Goal: Obtain resource: Obtain resource

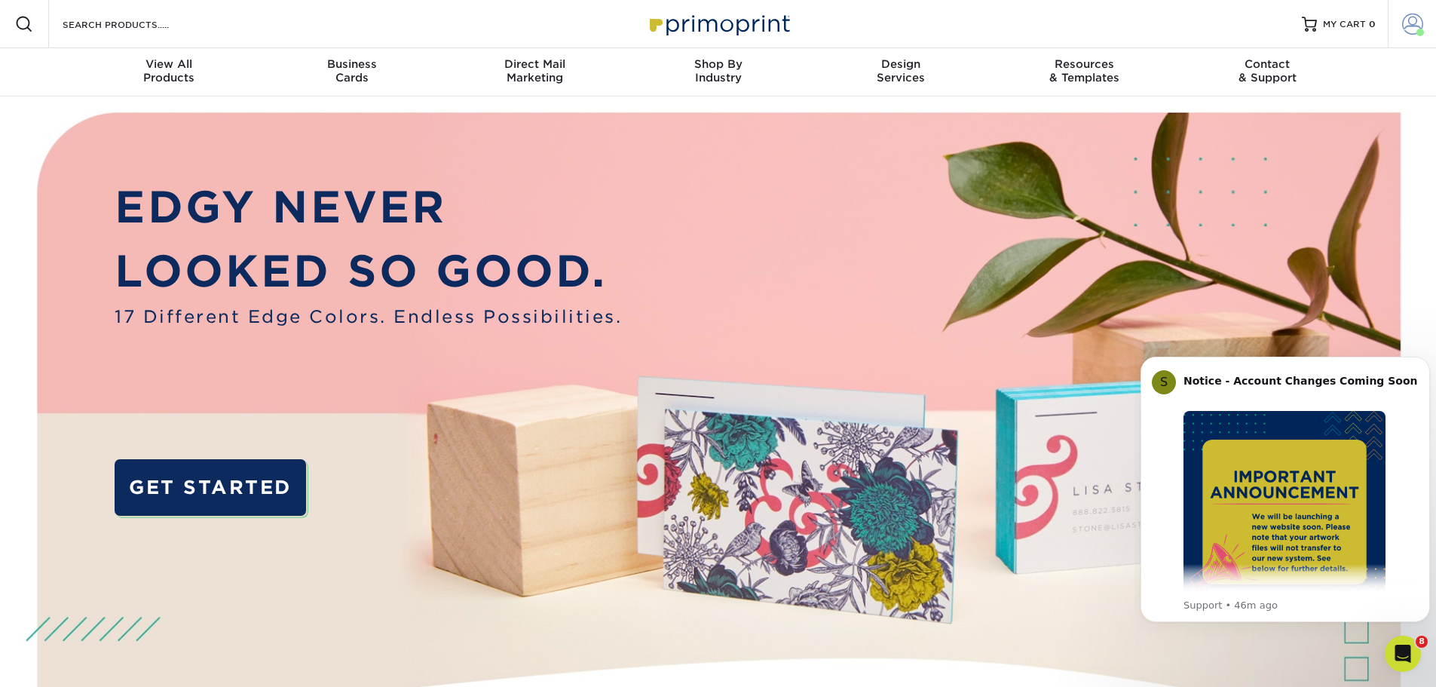
click at [1407, 19] on span at bounding box center [1413, 24] width 21 height 21
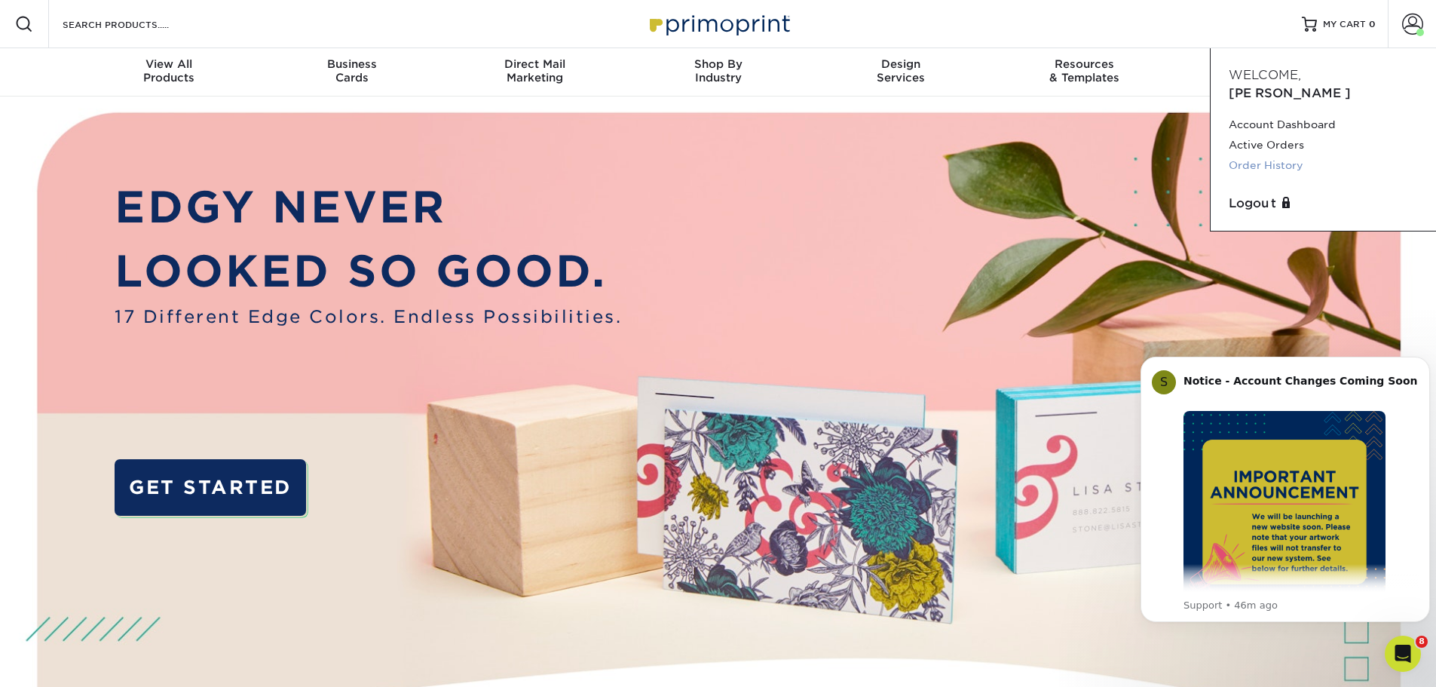
click at [1280, 155] on link "Order History" at bounding box center [1323, 165] width 189 height 20
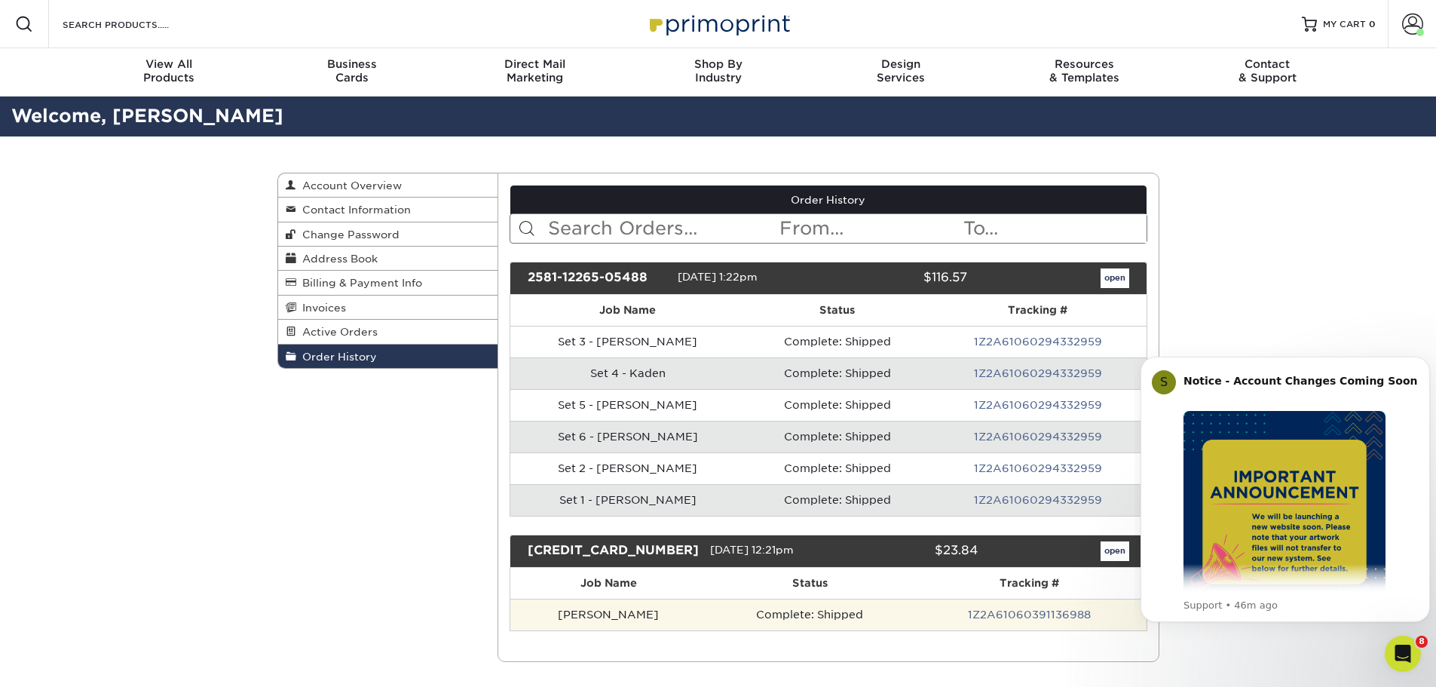
click at [577, 614] on td "[PERSON_NAME]" at bounding box center [609, 615] width 196 height 32
click at [595, 614] on td "[PERSON_NAME]" at bounding box center [609, 615] width 196 height 32
click at [762, 610] on td "Complete: Shipped" at bounding box center [810, 615] width 207 height 32
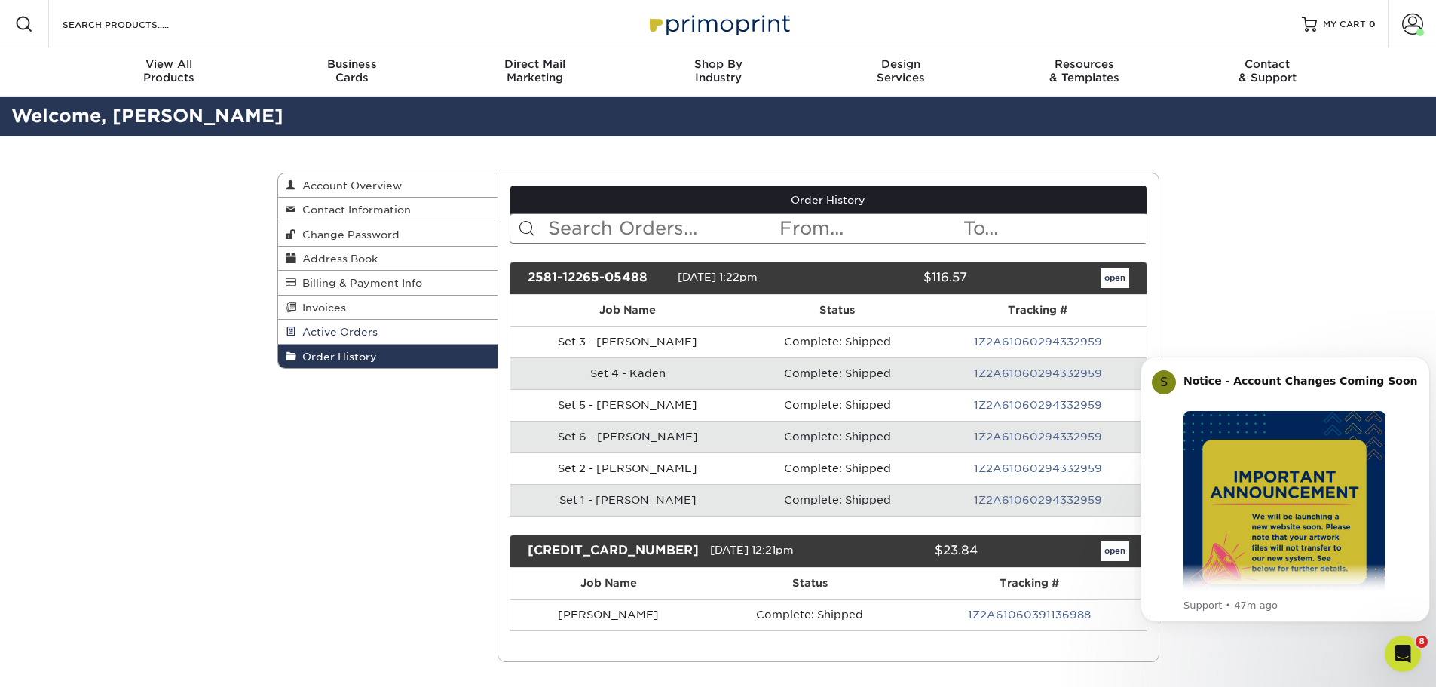
click at [320, 333] on span "Active Orders" at bounding box center [336, 332] width 81 height 12
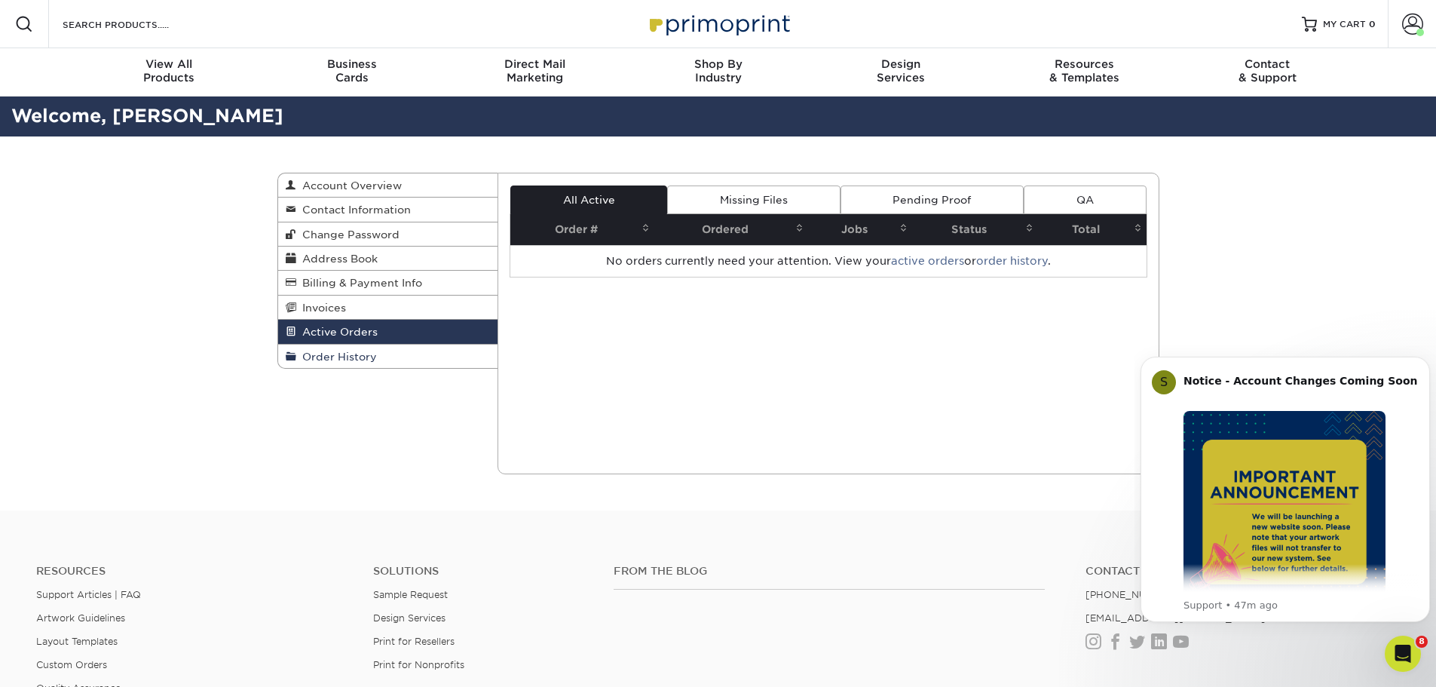
click at [337, 355] on span "Order History" at bounding box center [336, 357] width 81 height 12
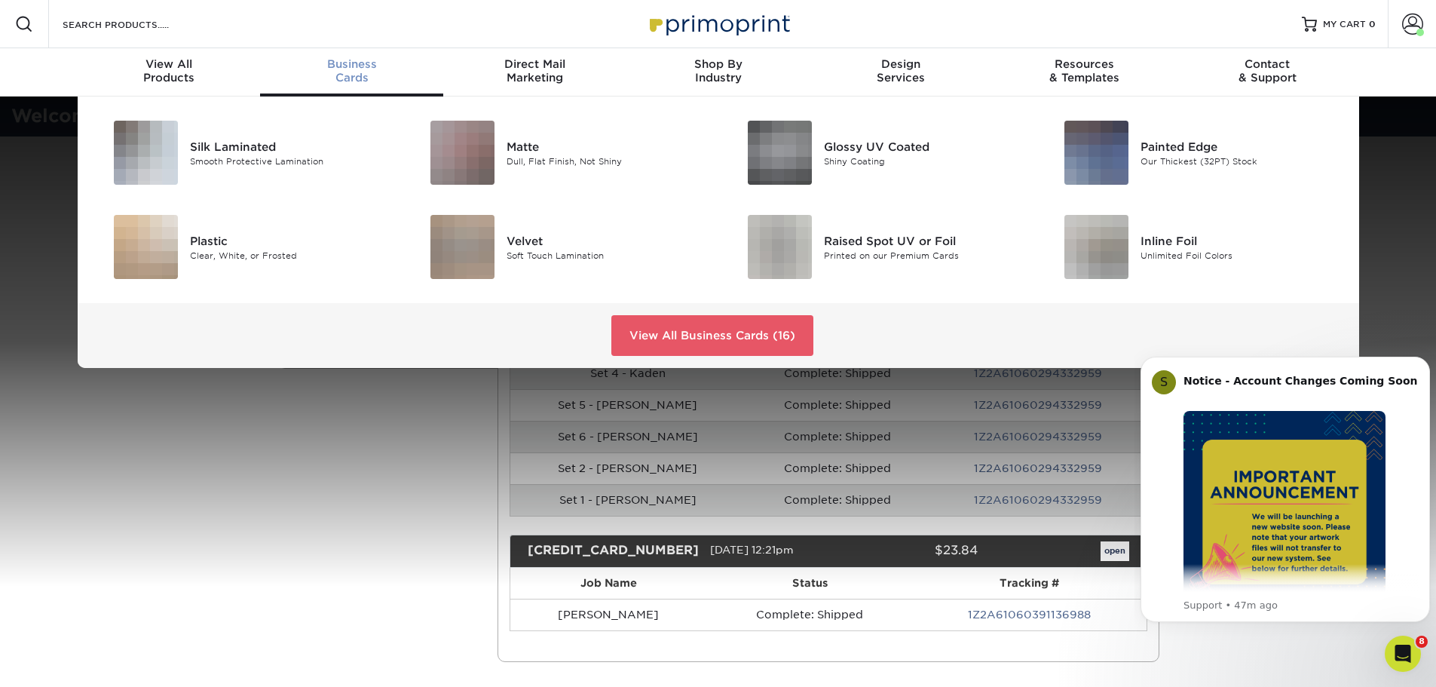
click at [348, 72] on div "Business Cards" at bounding box center [351, 70] width 183 height 27
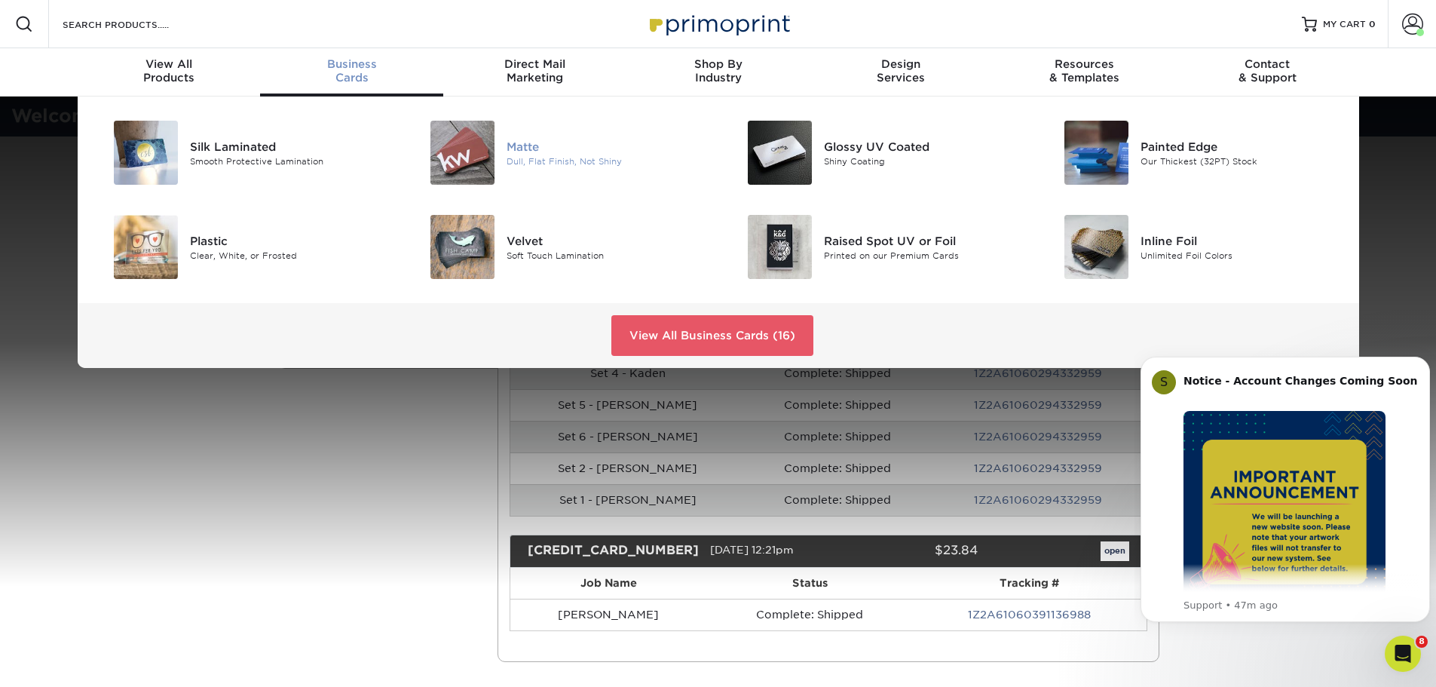
click at [538, 155] on div "Dull, Flat Finish, Not Shiny" at bounding box center [607, 161] width 200 height 13
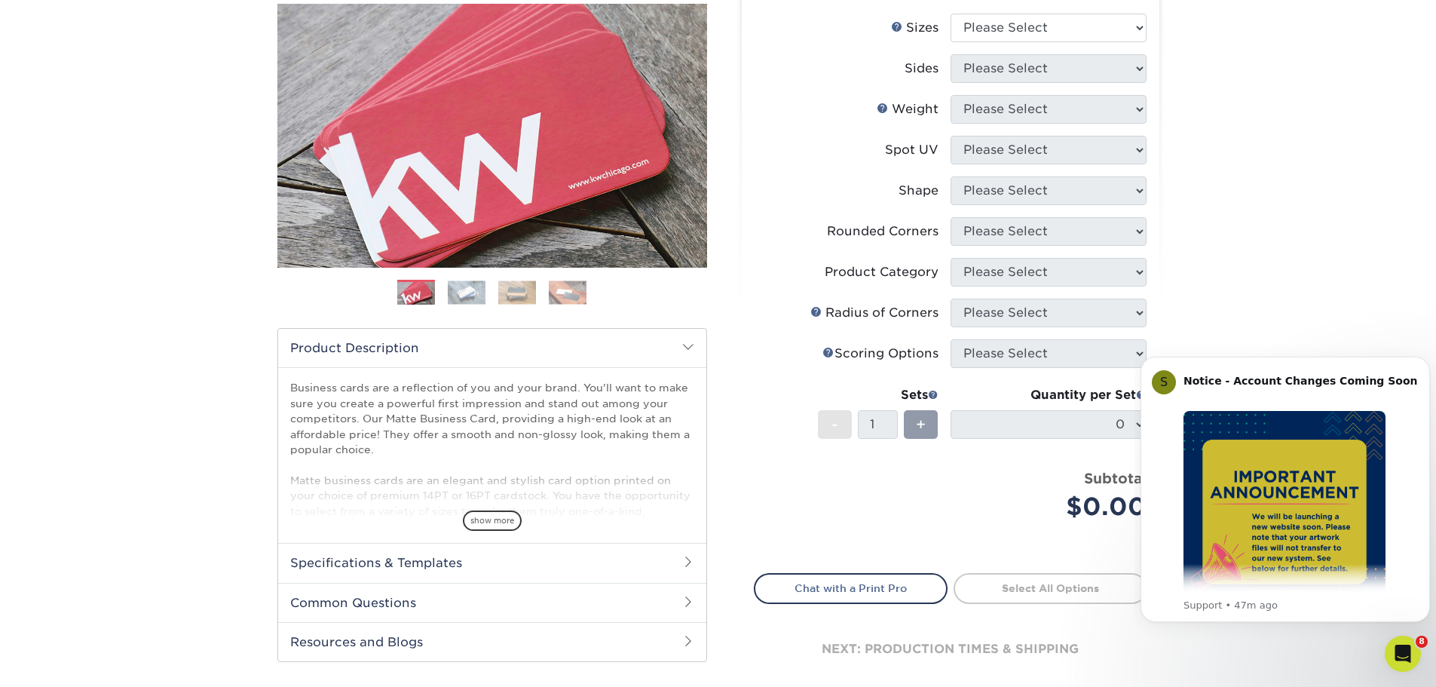
scroll to position [302, 0]
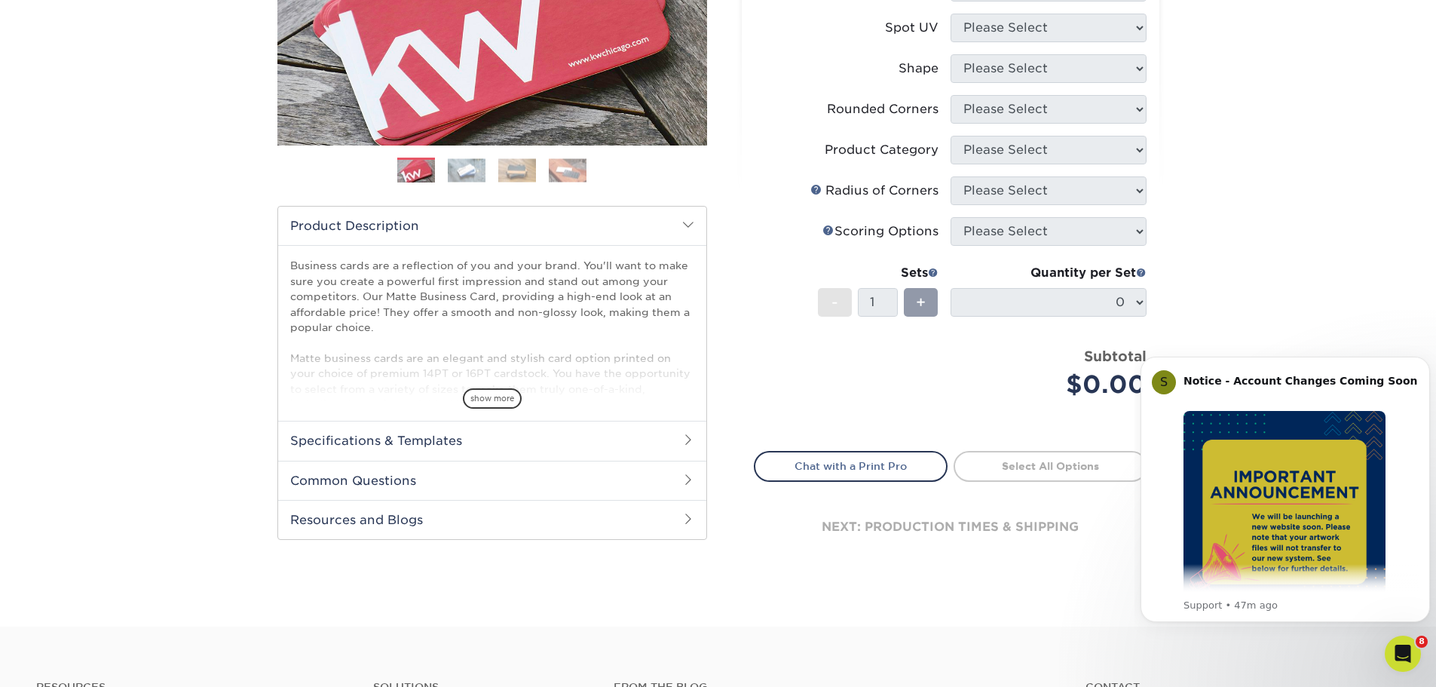
click at [685, 437] on span at bounding box center [688, 440] width 12 height 12
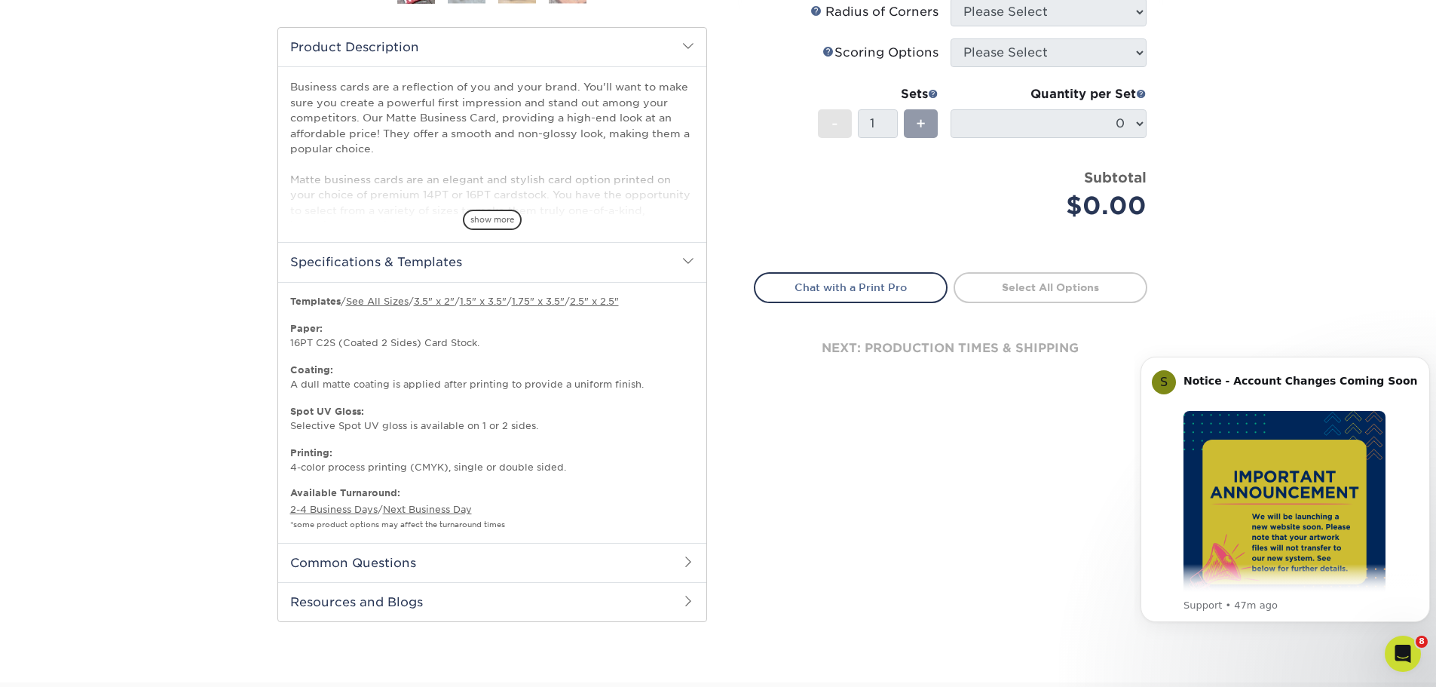
scroll to position [528, 0]
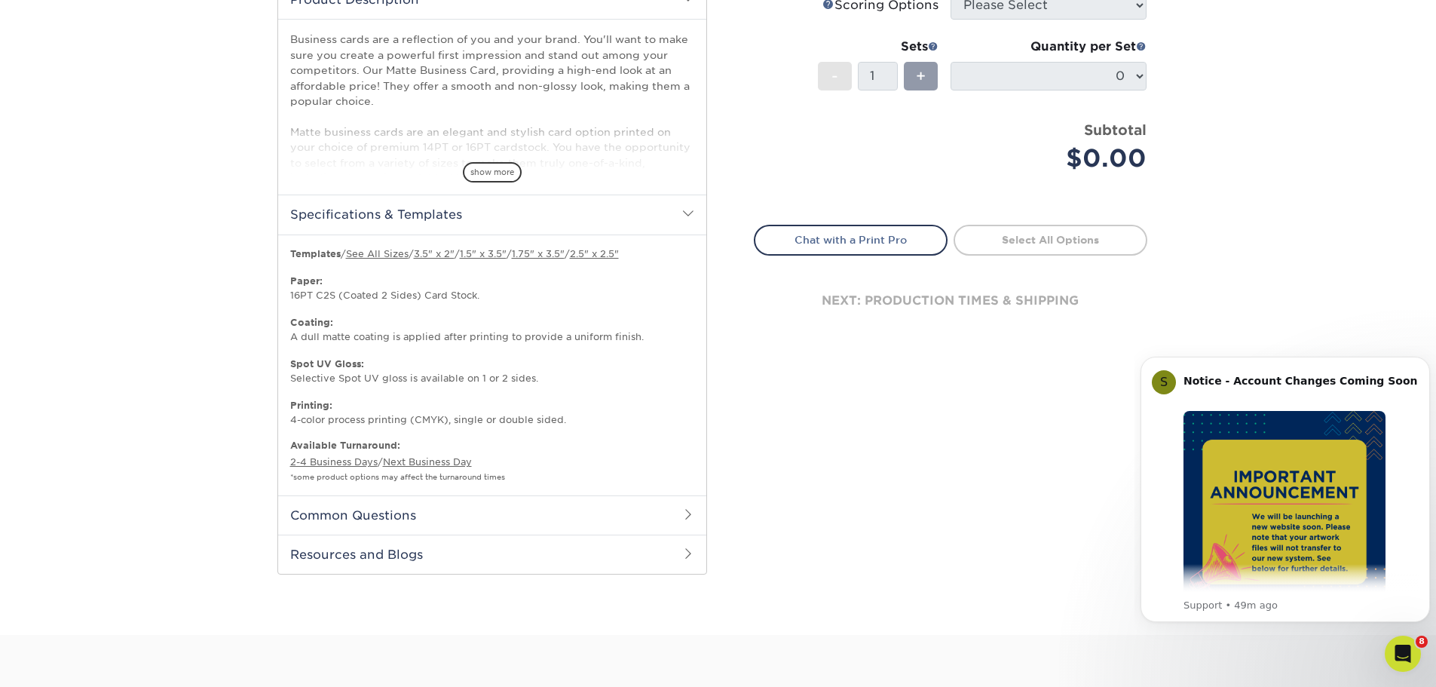
click at [686, 511] on span at bounding box center [688, 514] width 12 height 12
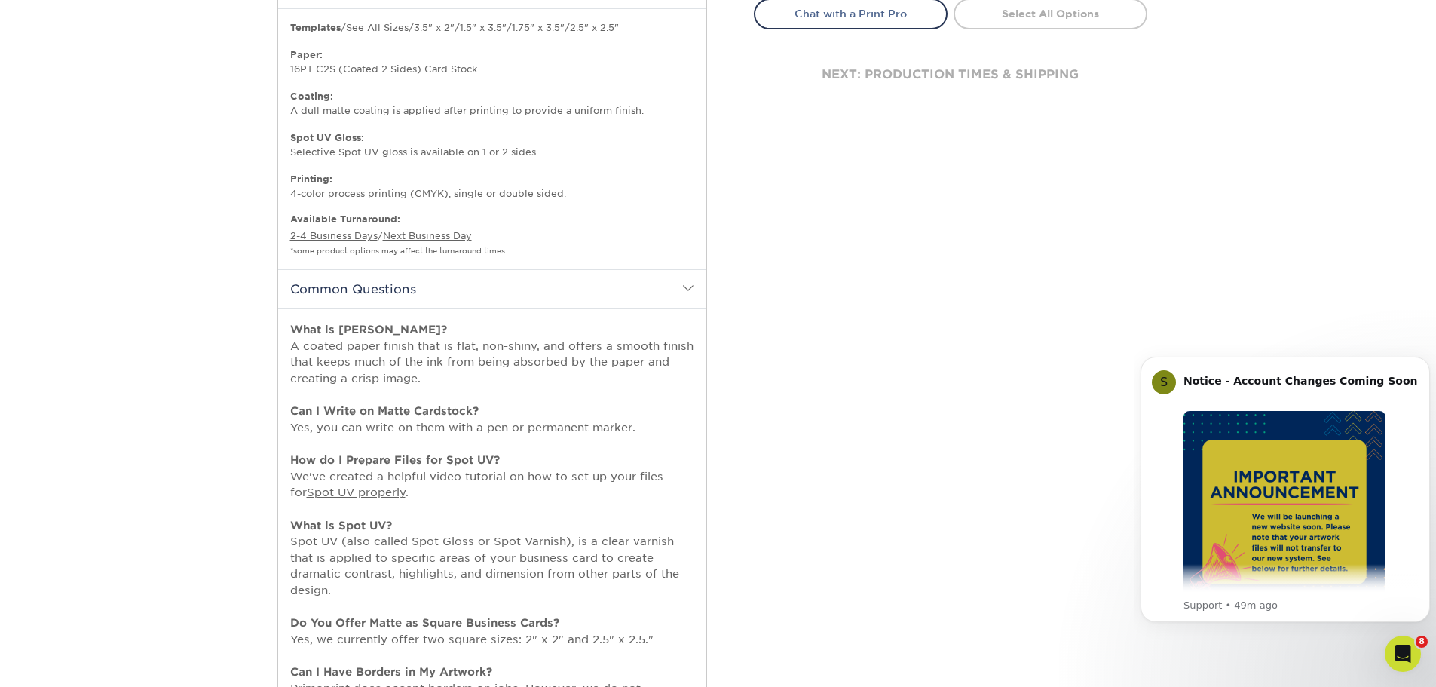
scroll to position [829, 0]
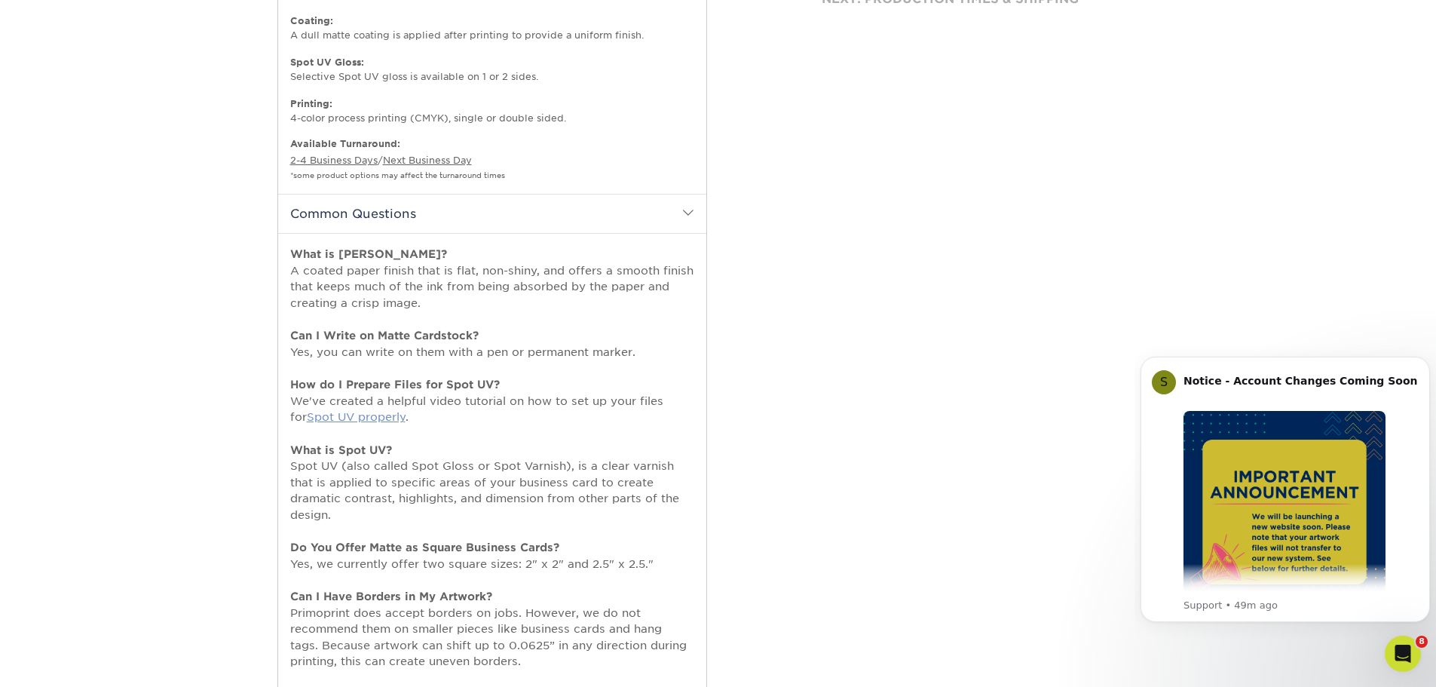
click at [339, 415] on link "Spot UV properly" at bounding box center [356, 416] width 99 height 13
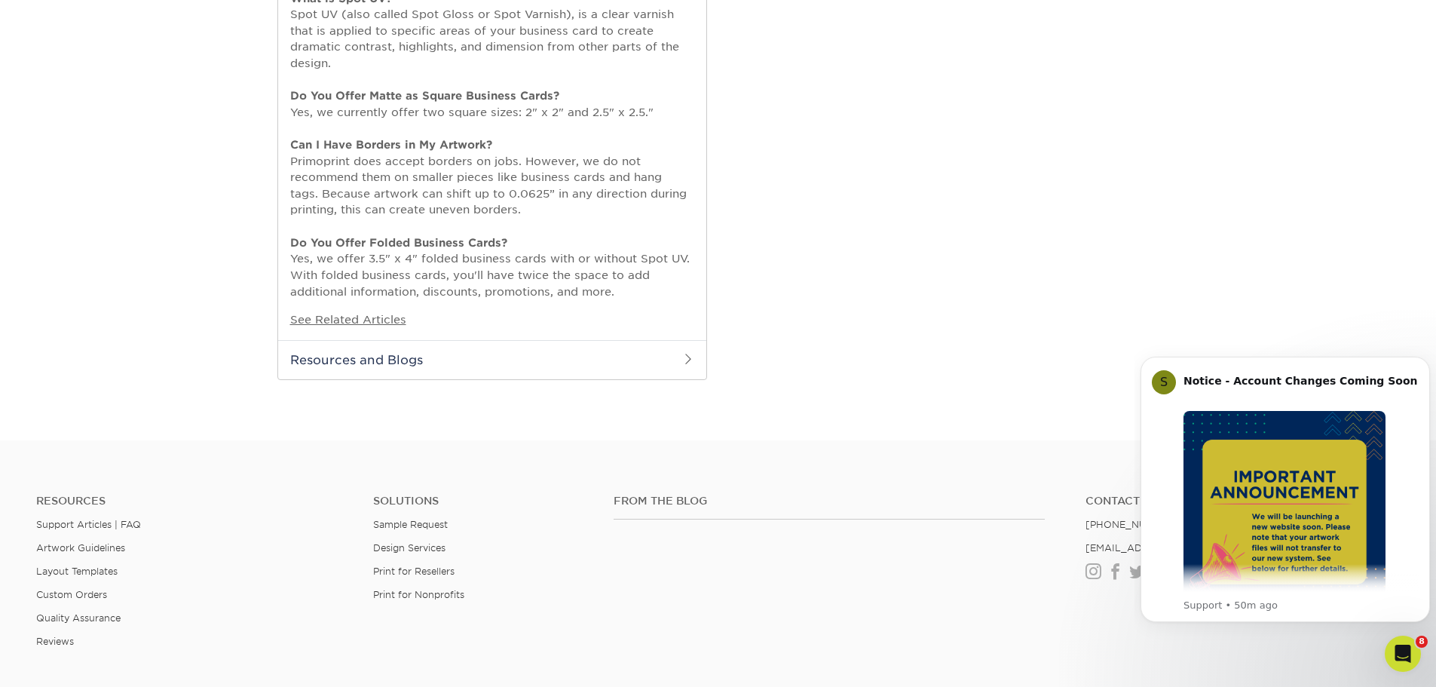
scroll to position [1282, 0]
click at [677, 355] on h2 "Resources and Blogs" at bounding box center [492, 358] width 428 height 39
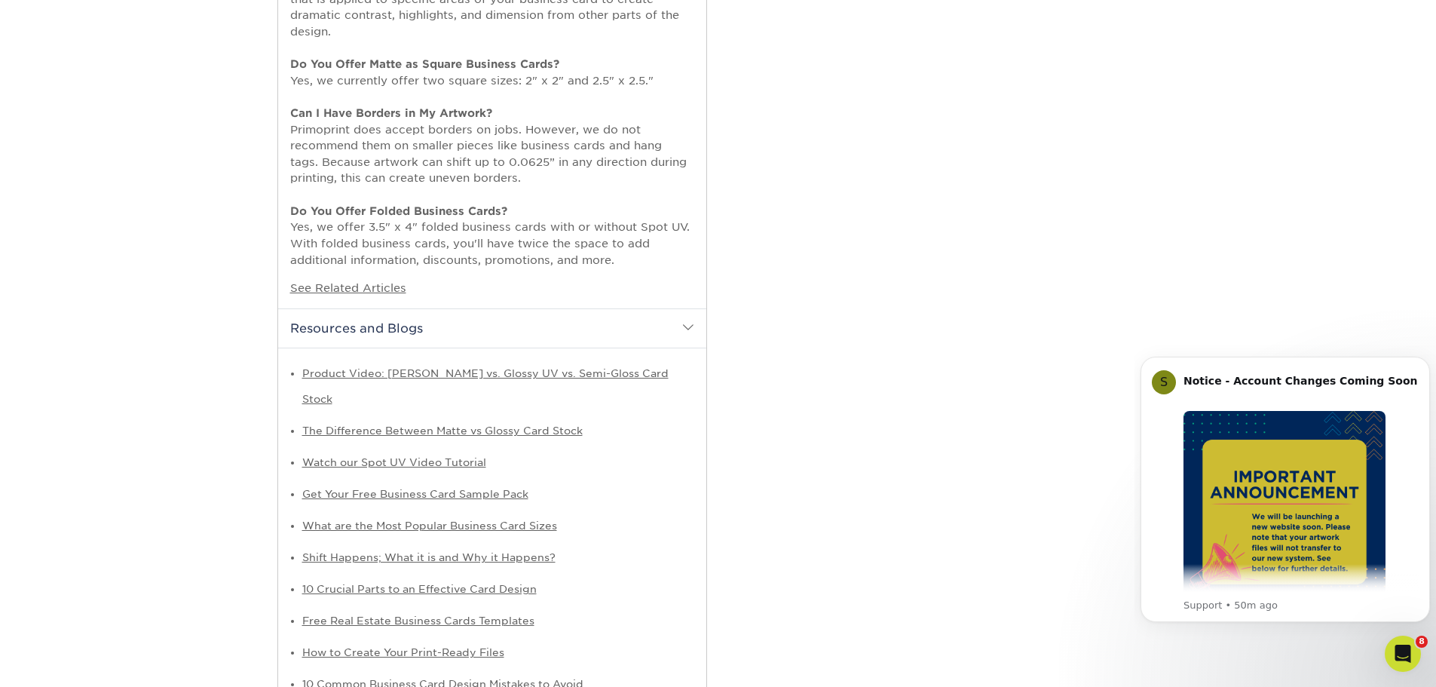
scroll to position [1357, 0]
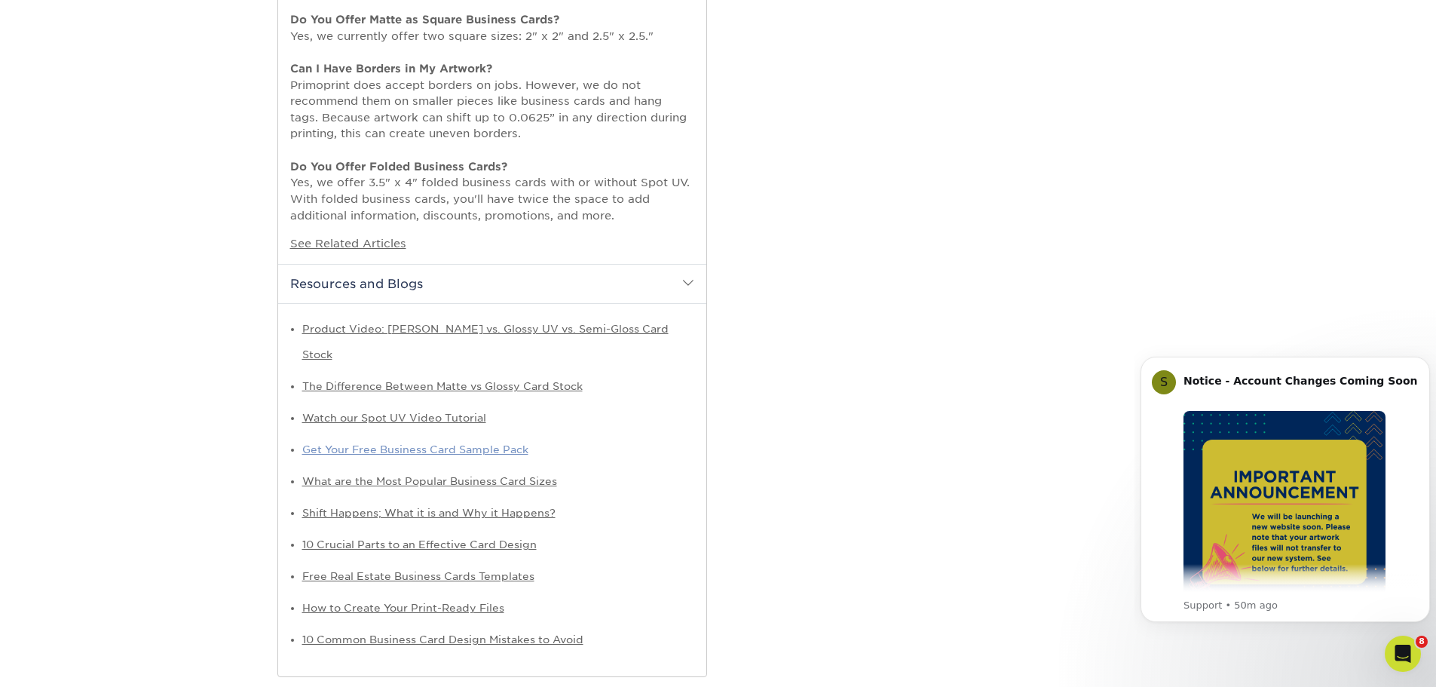
click at [402, 443] on link "Get Your Free Business Card Sample Pack" at bounding box center [415, 449] width 226 height 12
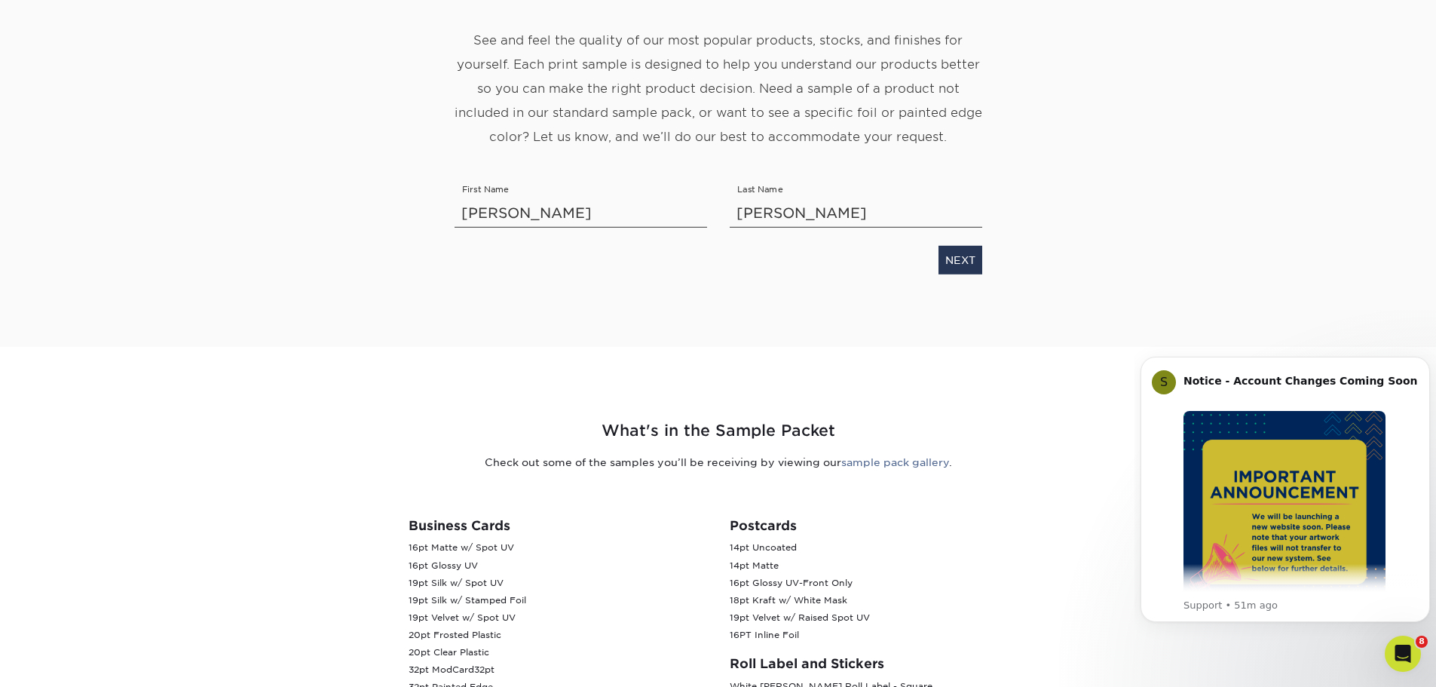
scroll to position [226, 0]
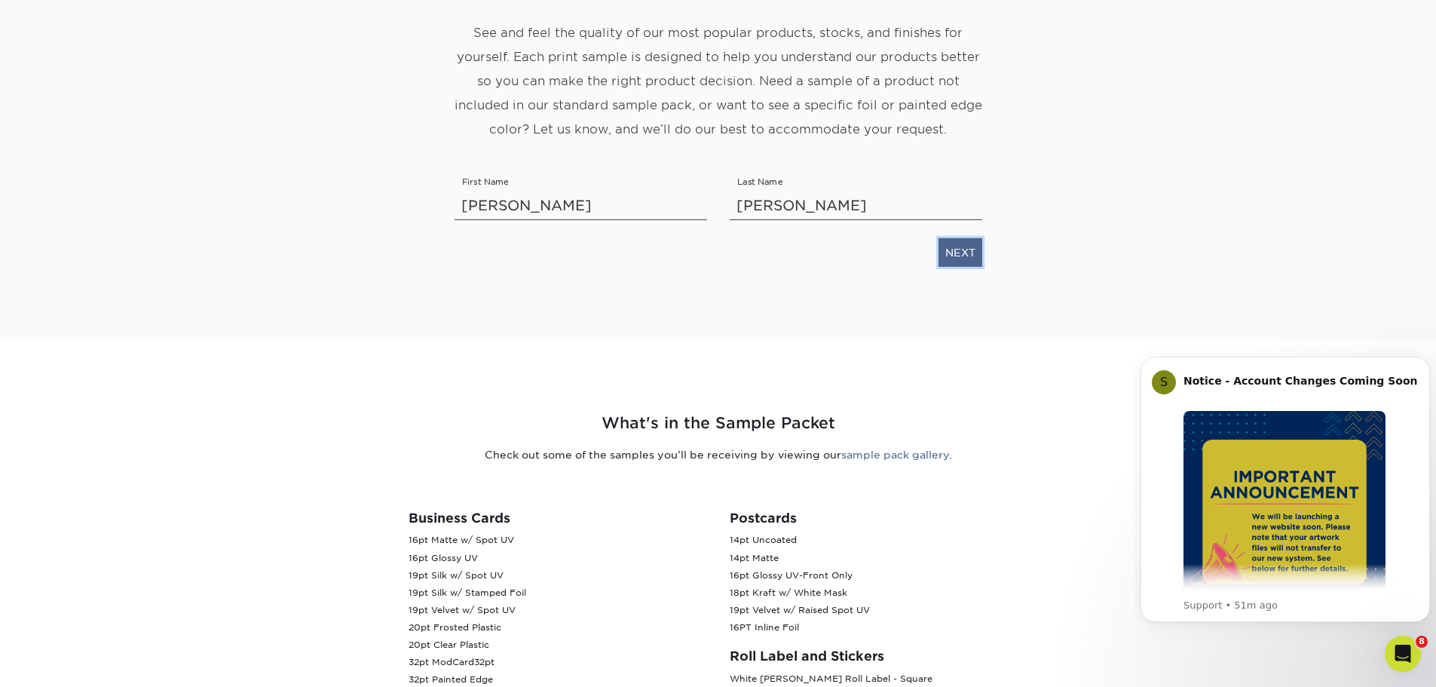
click at [954, 254] on link "NEXT" at bounding box center [961, 252] width 44 height 29
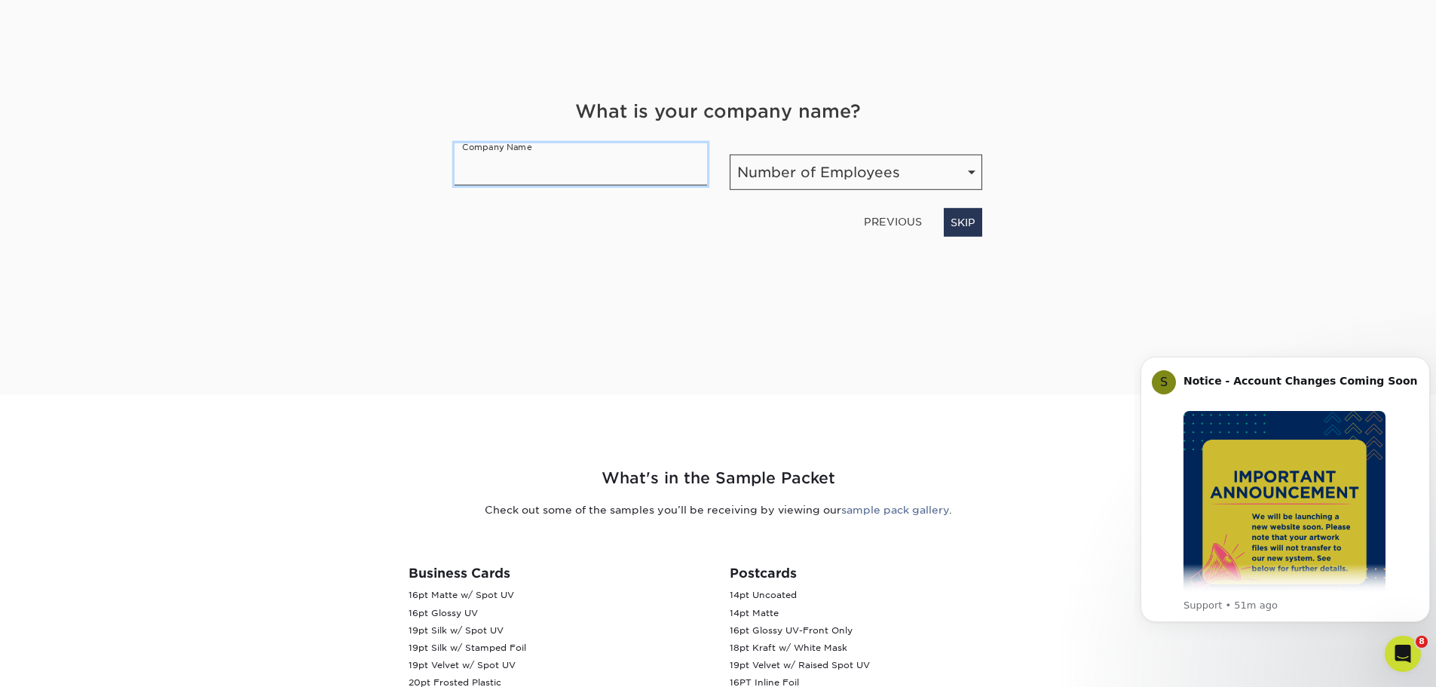
scroll to position [161, 0]
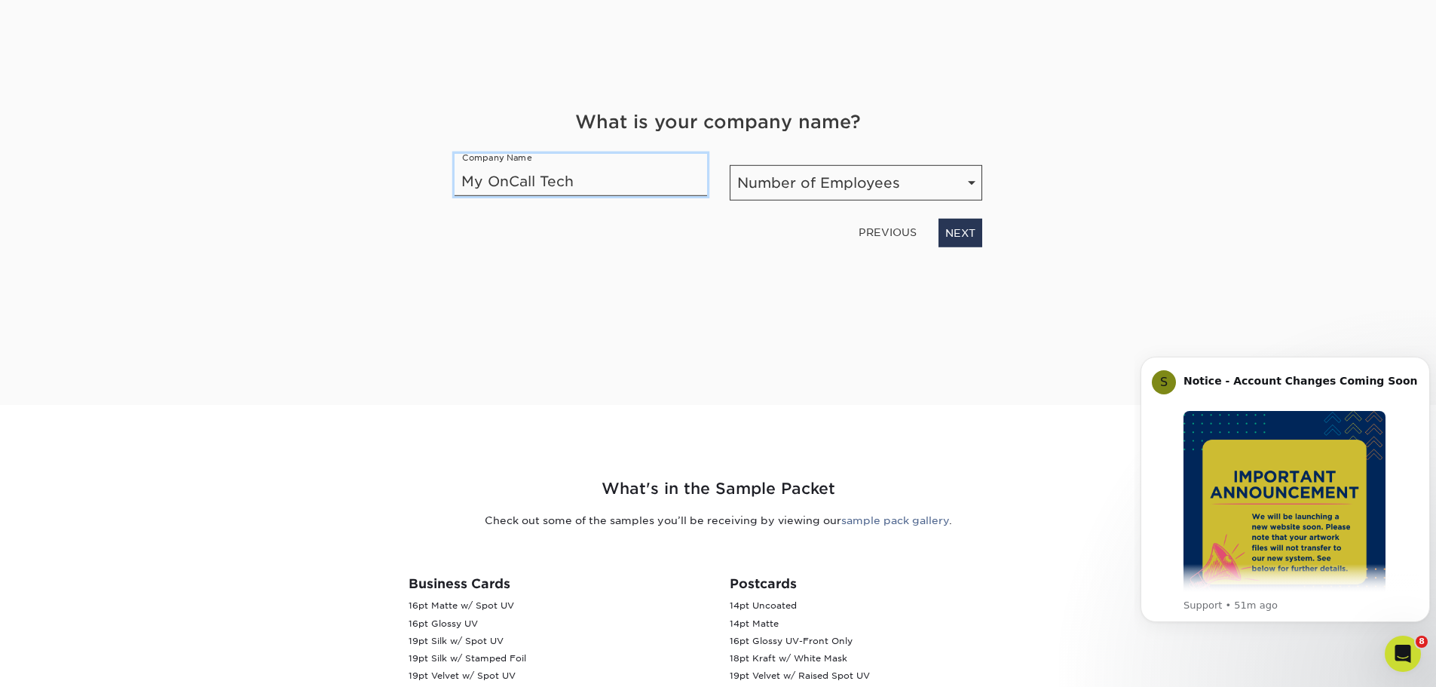
type input "My OnCall Tech"
click at [971, 179] on select "Number of Employees Self-employed 1-10 employees 11-50 employees 51-200 employe…" at bounding box center [856, 182] width 253 height 35
select select "1-10"
click at [730, 165] on select "Number of Employees Self-employed 1-10 employees 11-50 employees 51-200 employe…" at bounding box center [856, 182] width 253 height 35
click at [958, 233] on link "NEXT" at bounding box center [961, 233] width 44 height 29
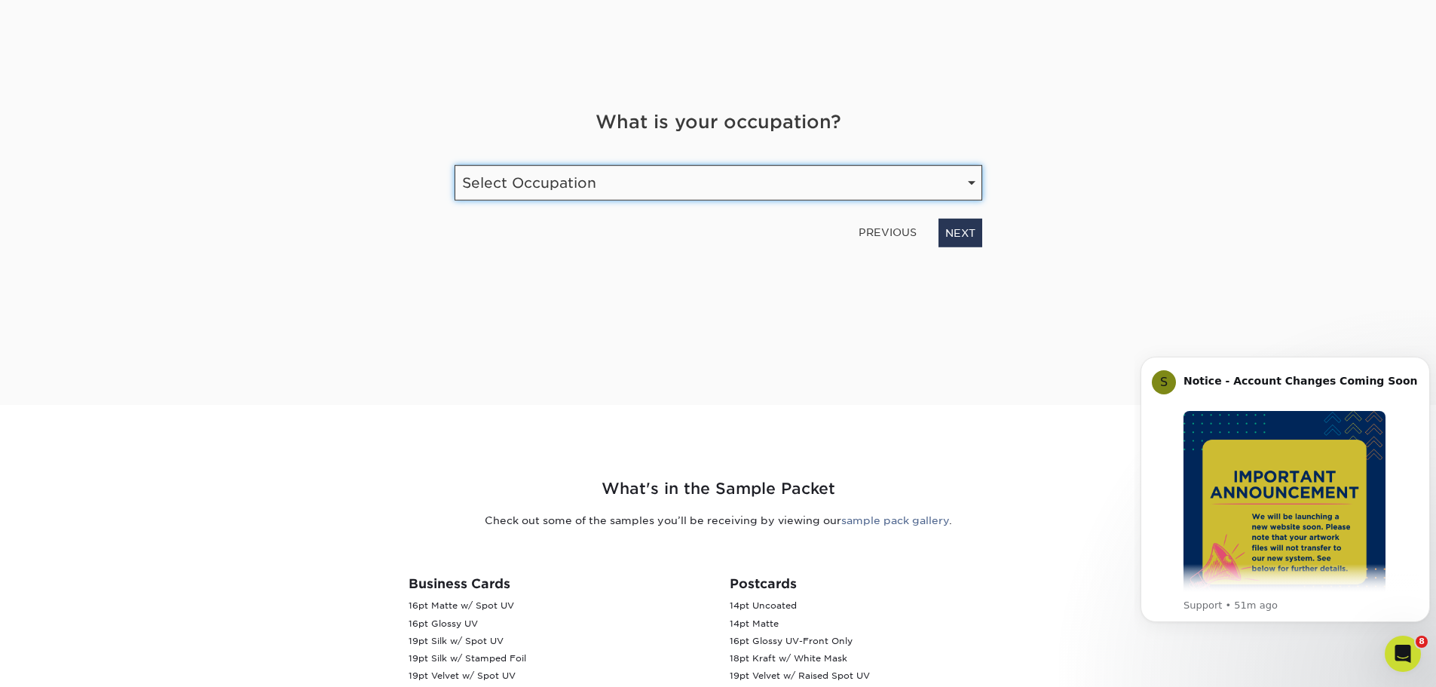
click at [814, 183] on select "Select Occupation Agency Automotive Blogger Cleaning Services Construction Educ…" at bounding box center [719, 182] width 528 height 35
select select "Technology"
click at [455, 165] on select "Select Occupation Agency Automotive Blogger Cleaning Services Construction Educ…" at bounding box center [719, 182] width 528 height 35
click at [964, 230] on link "NEXT" at bounding box center [961, 233] width 44 height 29
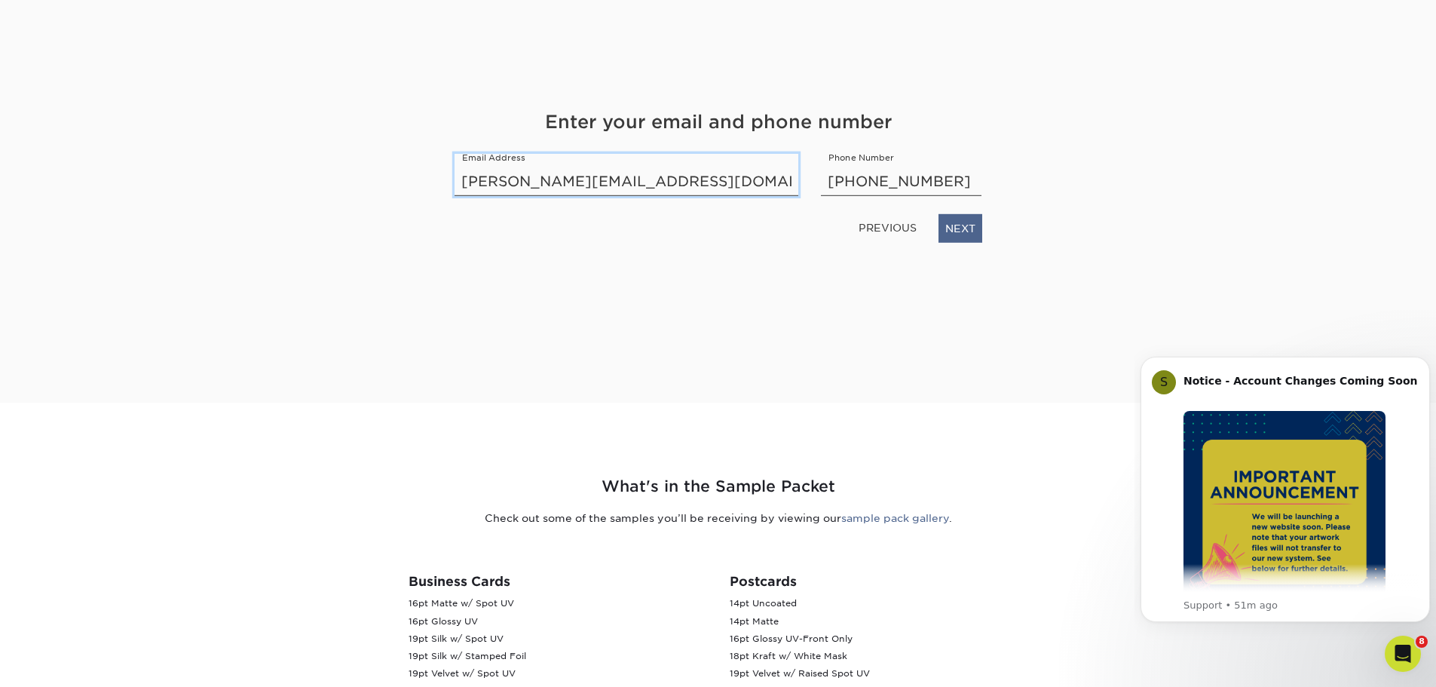
type input "paul@myoncalltech.com"
click at [964, 231] on link "NEXT" at bounding box center [961, 228] width 44 height 29
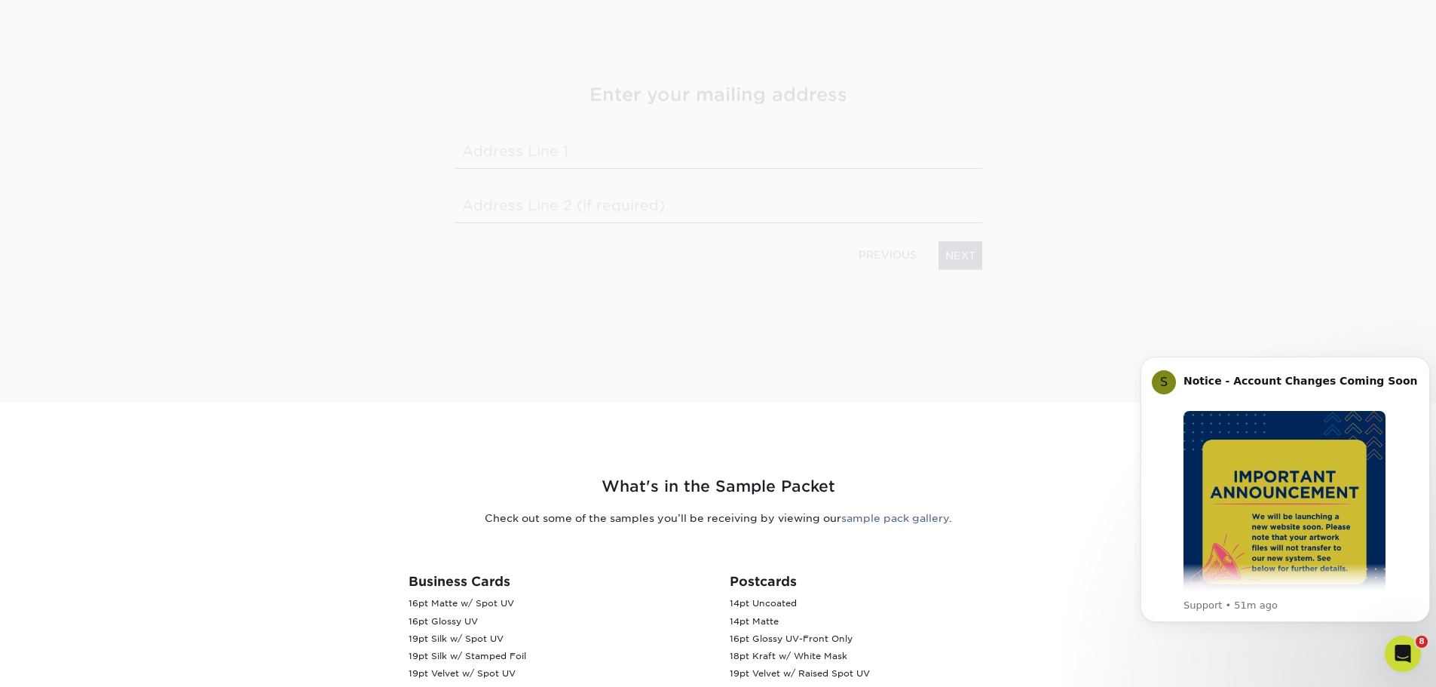
scroll to position [136, 0]
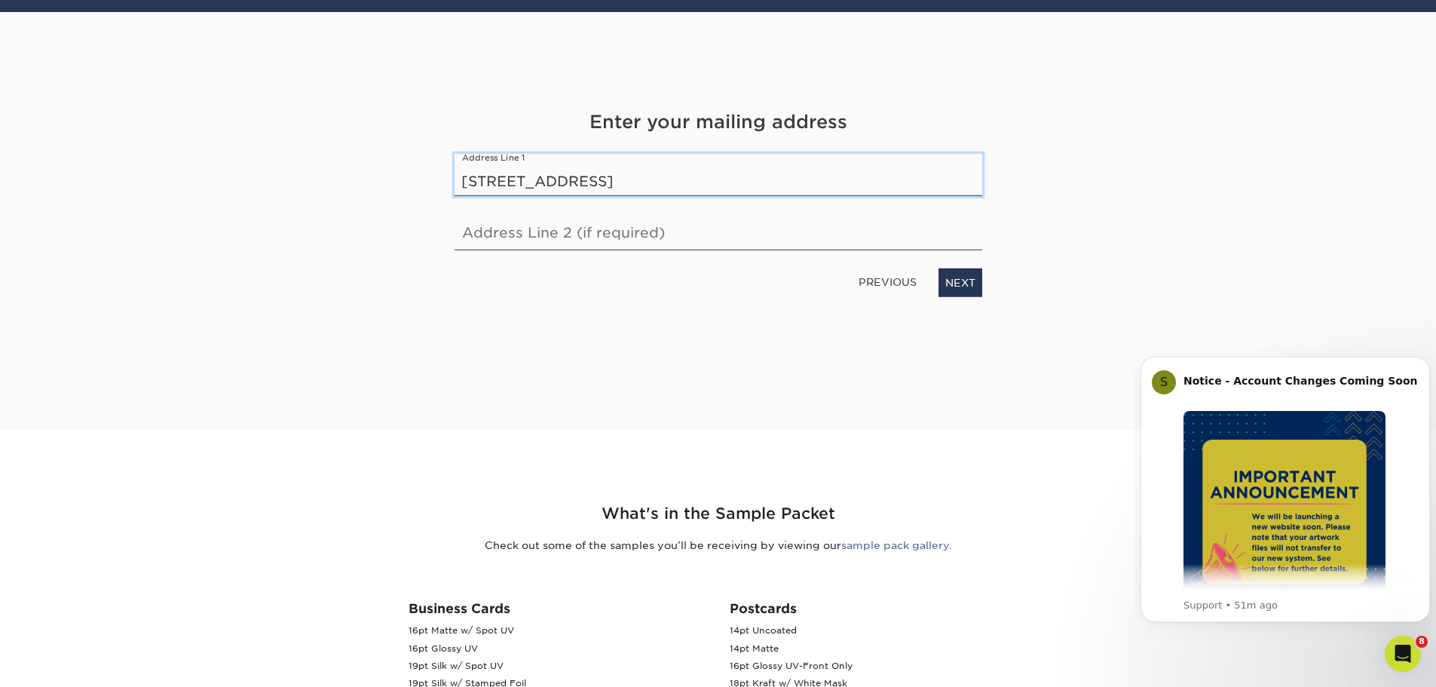
type input "7733 Red Clover Dr"
click at [962, 285] on link "NEXT" at bounding box center [961, 282] width 44 height 29
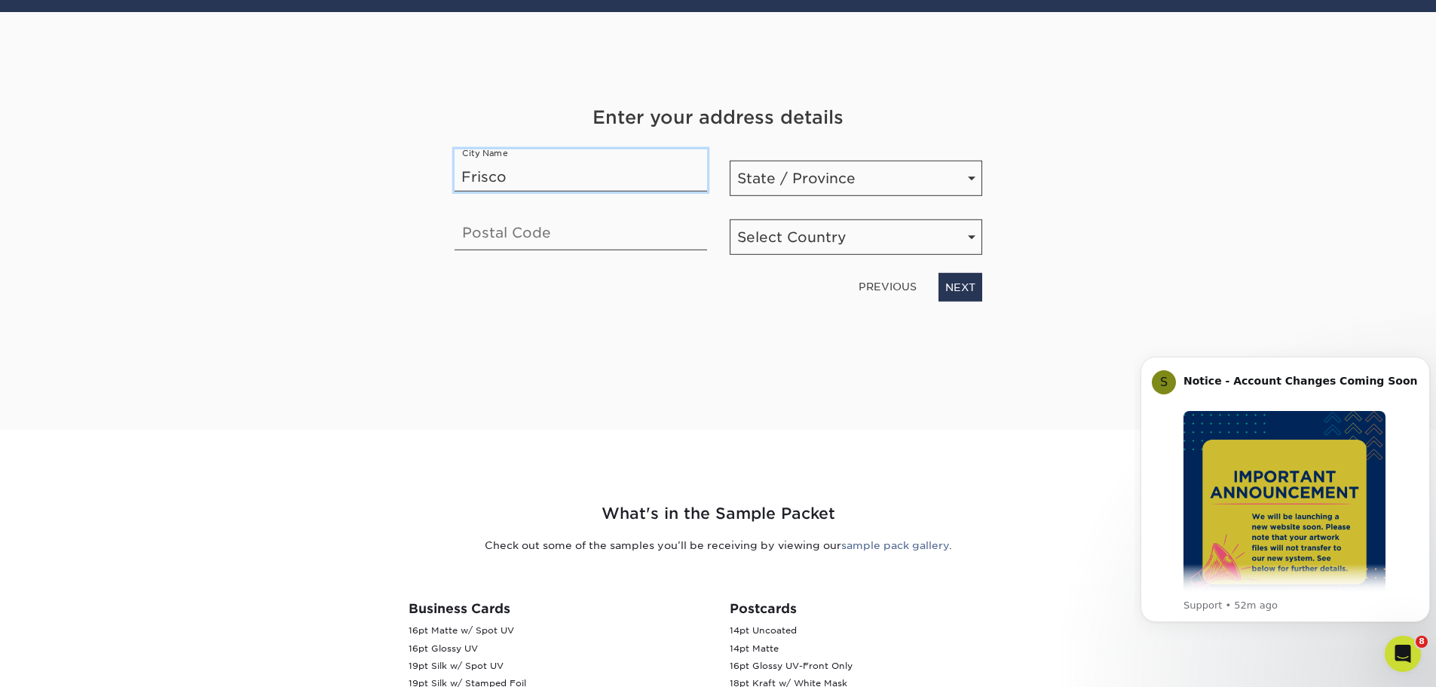
type input "Frisco"
select select "TX"
type input "75033"
click at [872, 230] on select "Select Country United States Canada" at bounding box center [856, 236] width 253 height 35
select select "US"
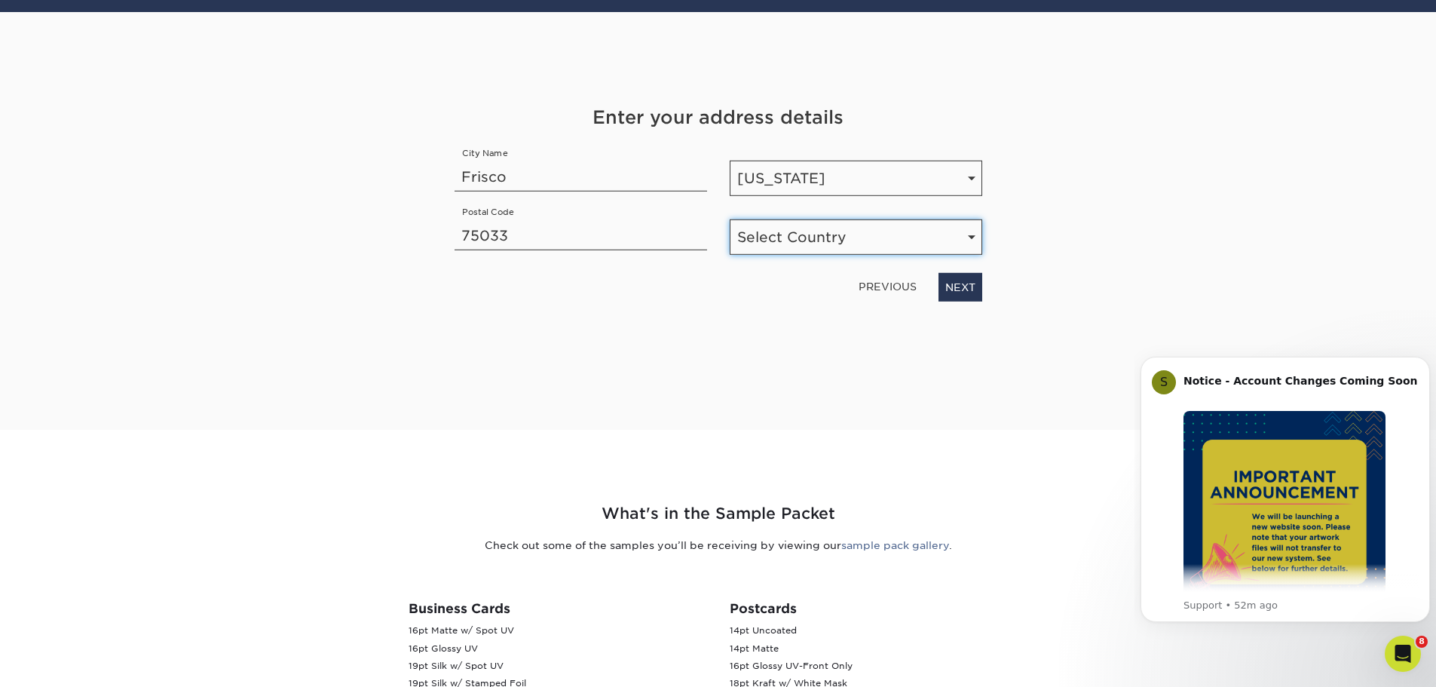
click at [730, 219] on select "Select Country United States Canada" at bounding box center [856, 236] width 253 height 35
click at [955, 289] on link "NEXT" at bounding box center [961, 287] width 44 height 29
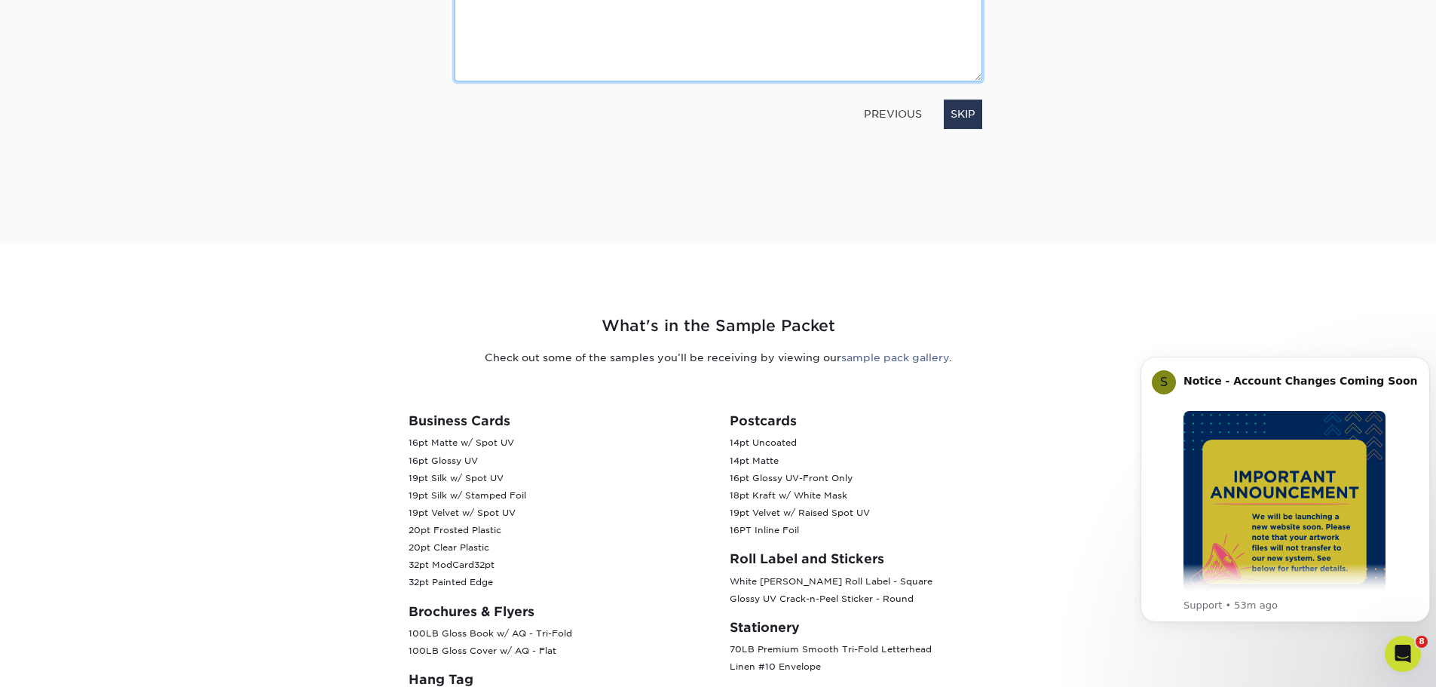
scroll to position [287, 0]
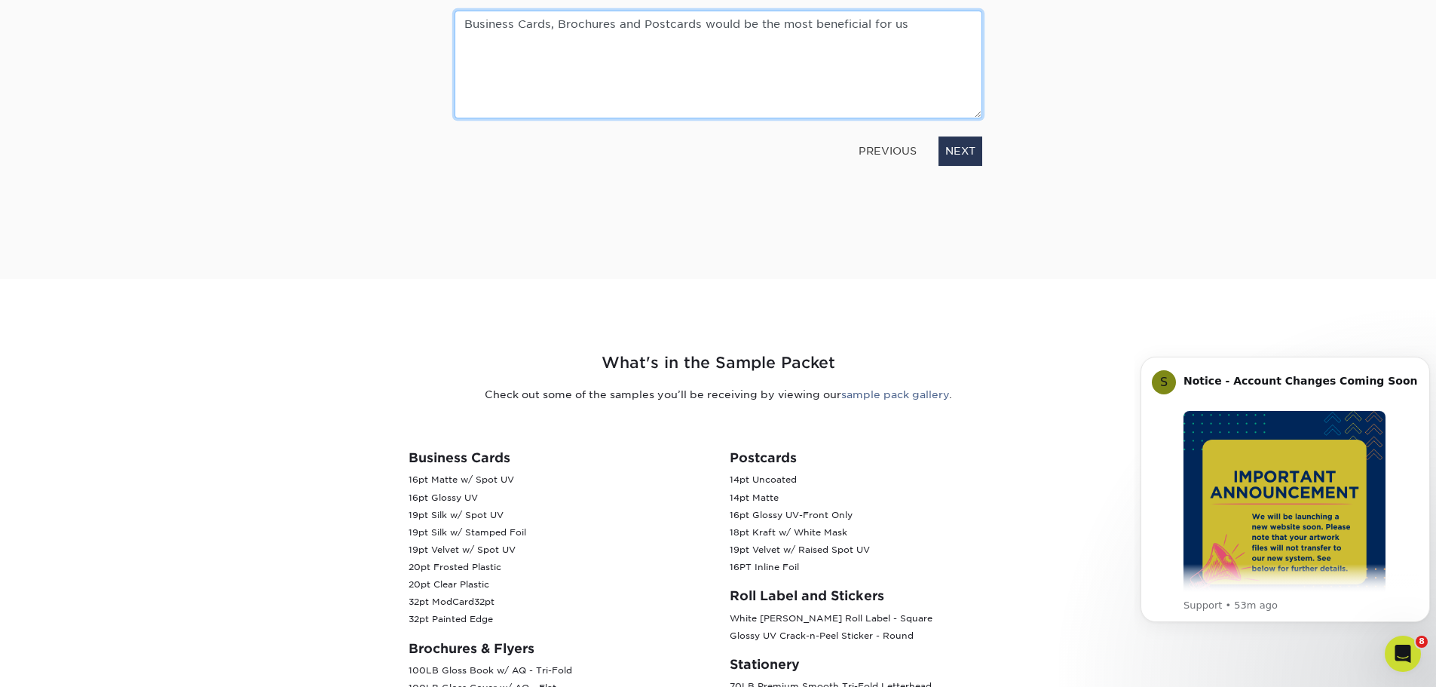
type textarea "Business Cards, Brochures and Postcards would be the most beneficial for us."
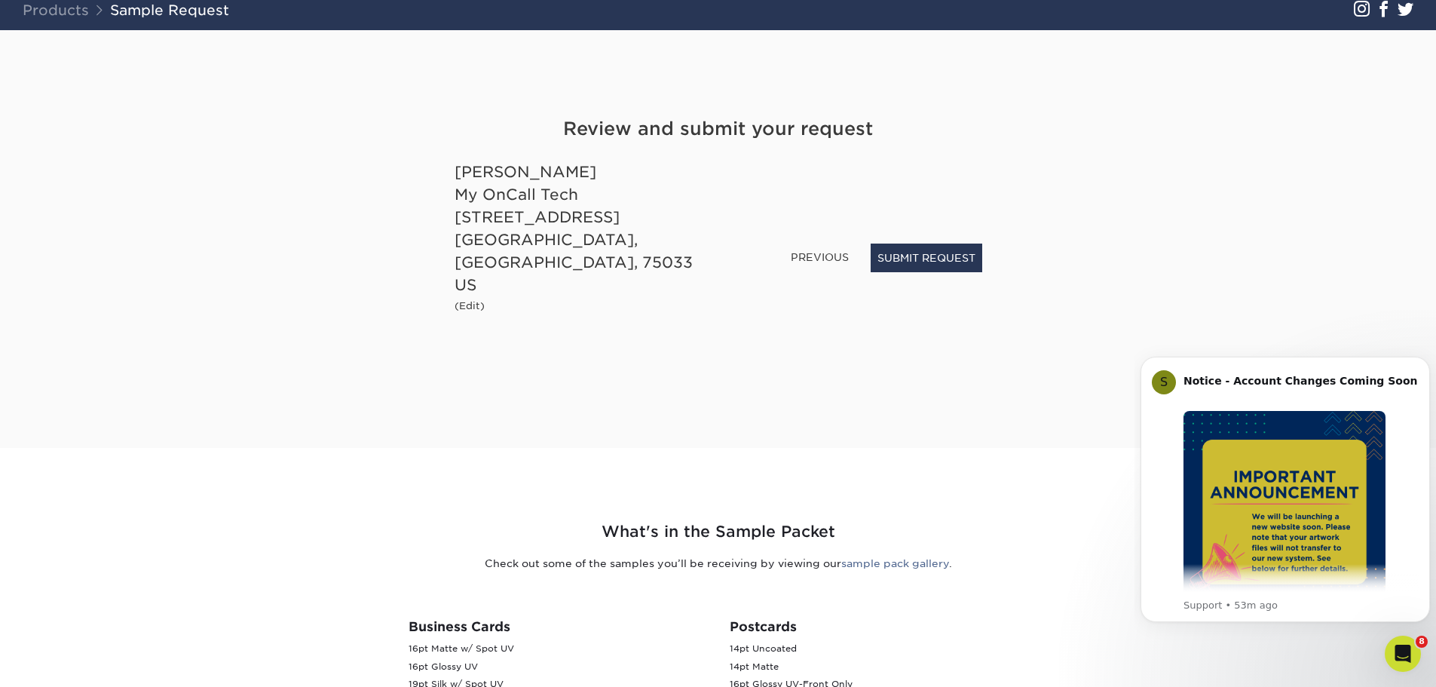
scroll to position [91, 0]
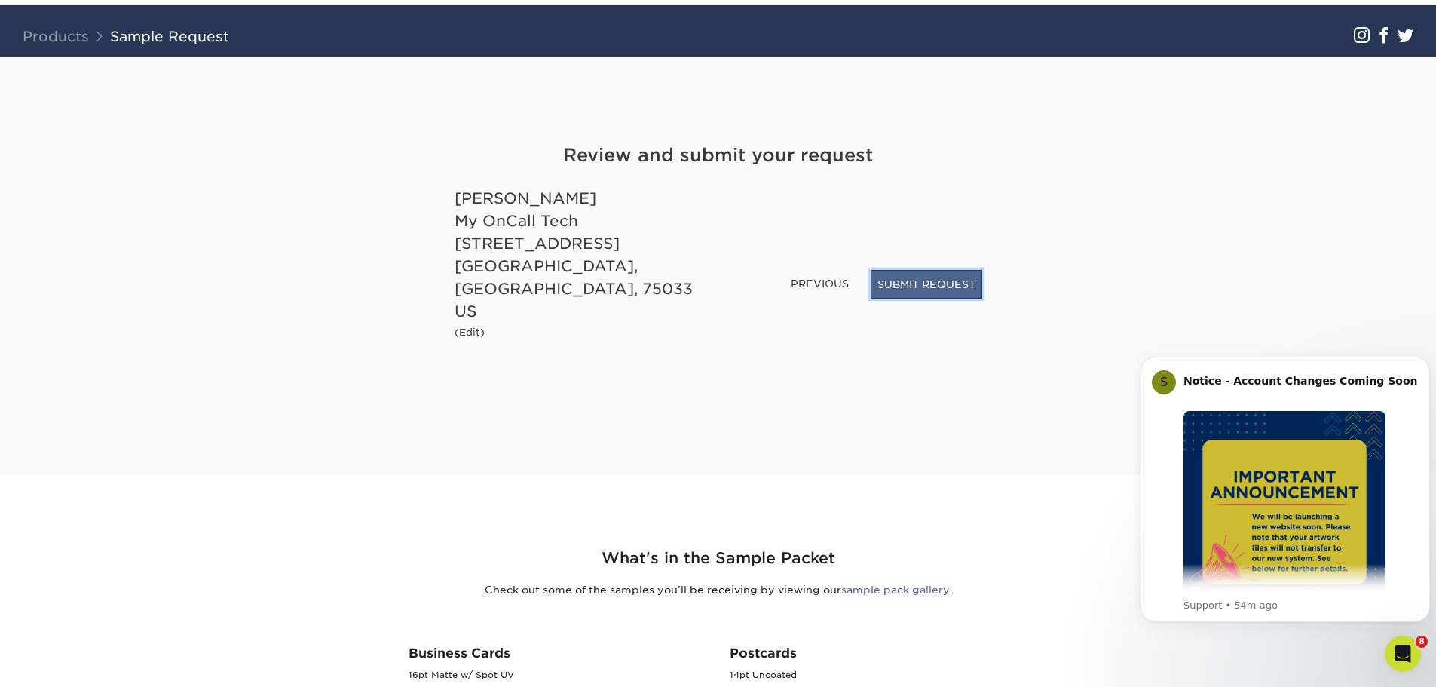
click at [916, 299] on button "SUBMIT REQUEST" at bounding box center [927, 284] width 112 height 29
